Goal: Check status: Check status

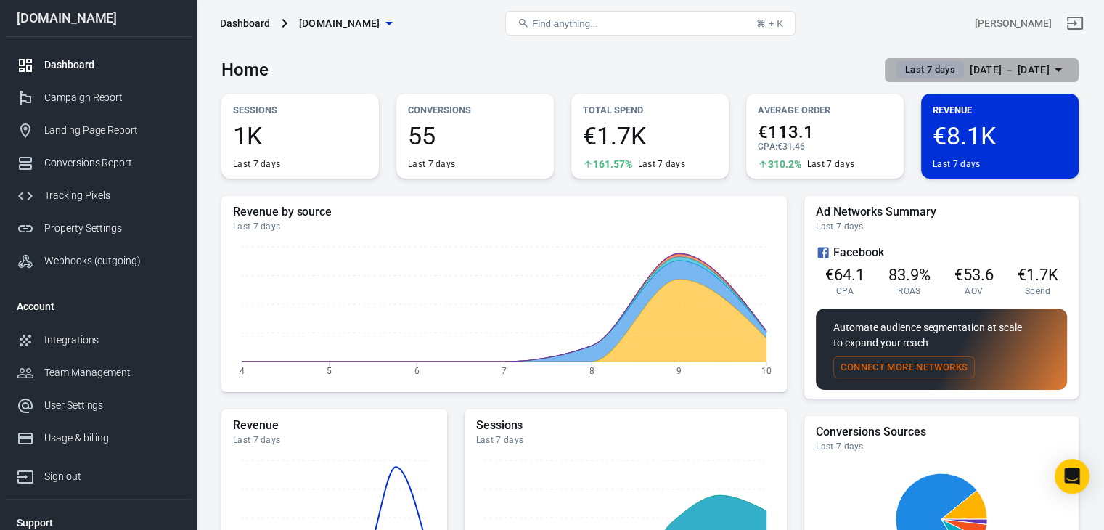
click at [997, 71] on div "[DATE] － [DATE]" at bounding box center [1010, 70] width 80 height 18
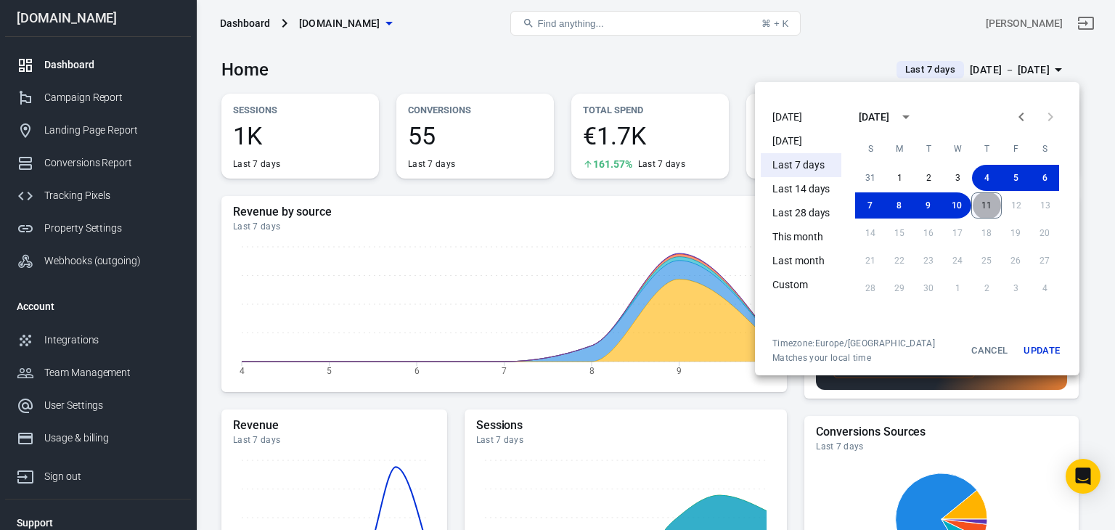
click at [982, 196] on button "11" at bounding box center [986, 205] width 30 height 26
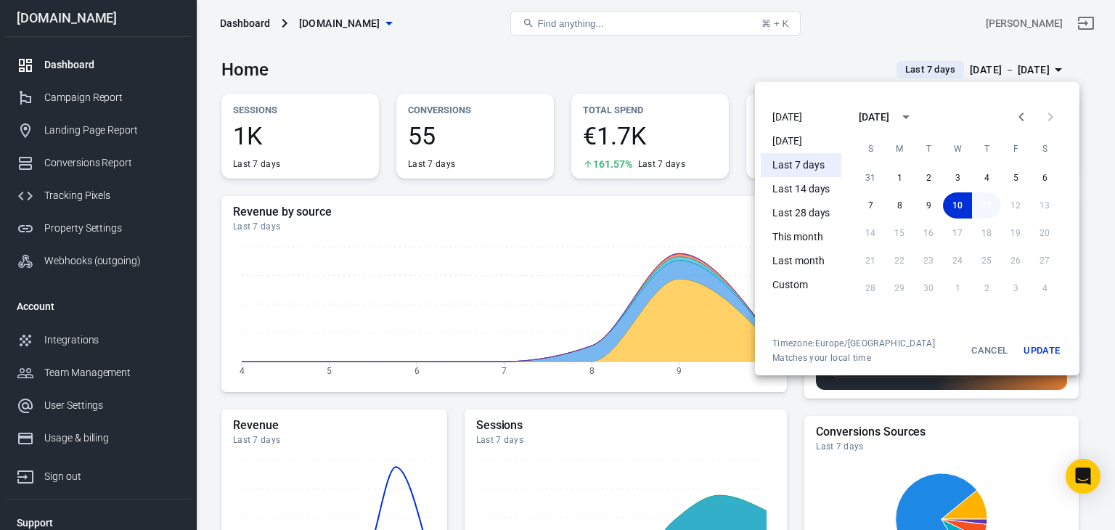
click at [990, 209] on button "11" at bounding box center [986, 205] width 29 height 26
click at [1046, 348] on button "Update" at bounding box center [1042, 351] width 46 height 26
